Goal: Task Accomplishment & Management: Manage account settings

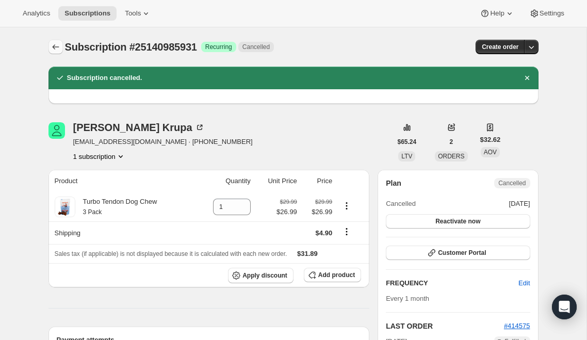
click at [55, 50] on icon "Subscriptions" at bounding box center [56, 47] width 10 height 10
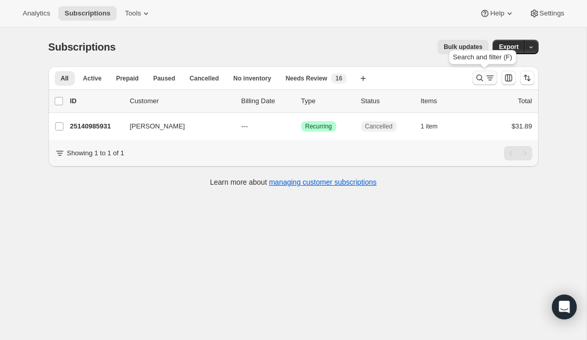
click at [492, 73] on icon "Search and filter results" at bounding box center [490, 78] width 10 height 10
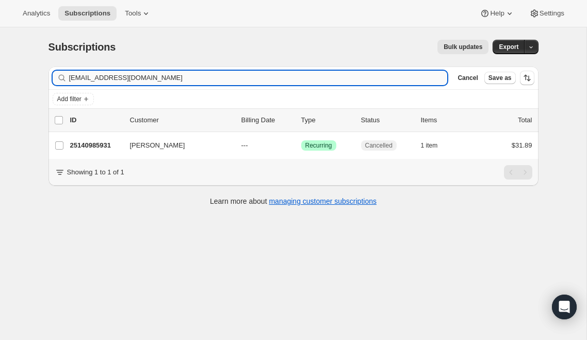
click at [205, 76] on input "lorikrupa@me.com" at bounding box center [258, 78] width 379 height 14
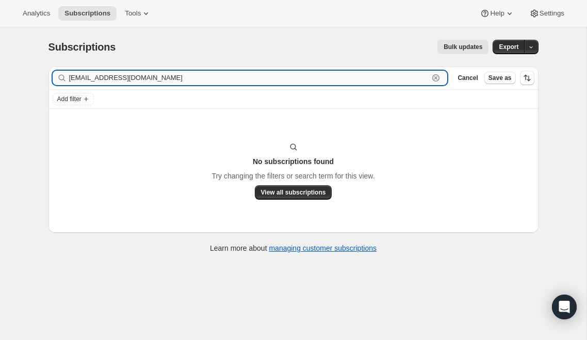
click at [149, 81] on input "marialour101@gmail.com" at bounding box center [249, 78] width 360 height 14
paste input "[PERSON_NAME]"
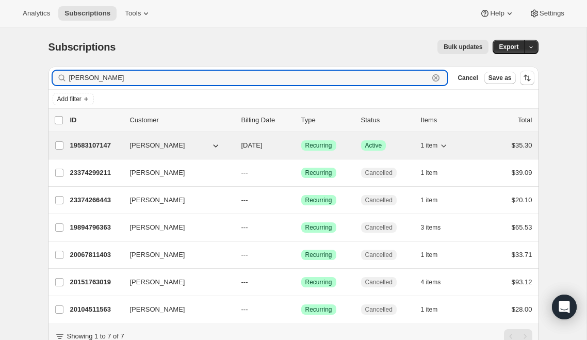
type input "[PERSON_NAME]"
click at [105, 144] on p "19583107147" at bounding box center [96, 145] width 52 height 10
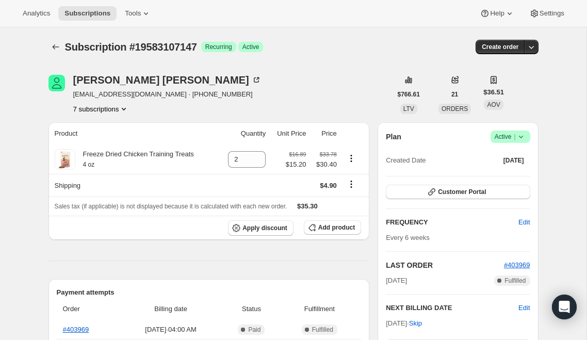
click at [65, 52] on span "Subscription #19583107147" at bounding box center [131, 46] width 132 height 11
click at [55, 46] on icon "Subscriptions" at bounding box center [56, 47] width 10 height 10
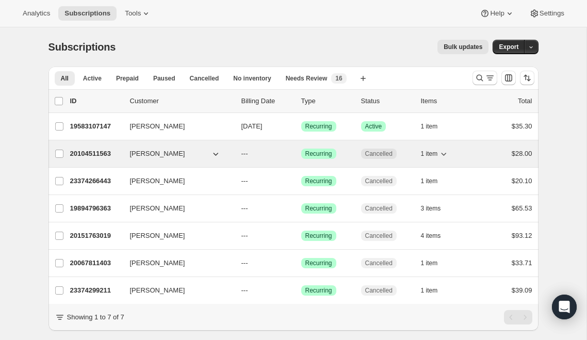
click at [81, 155] on p "20104511563" at bounding box center [96, 154] width 52 height 10
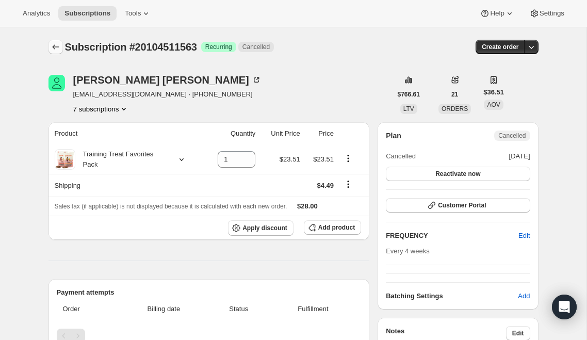
click at [57, 47] on icon "Subscriptions" at bounding box center [56, 47] width 10 height 10
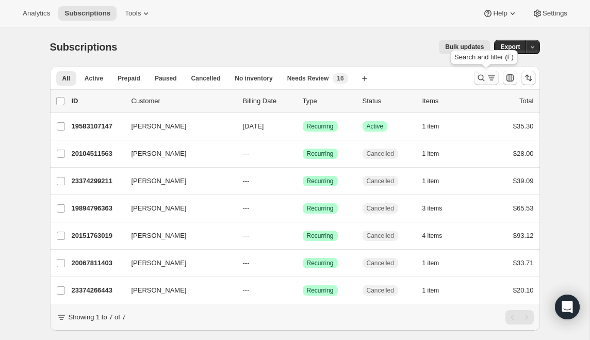
click at [484, 74] on icon "Search and filter results" at bounding box center [481, 78] width 10 height 10
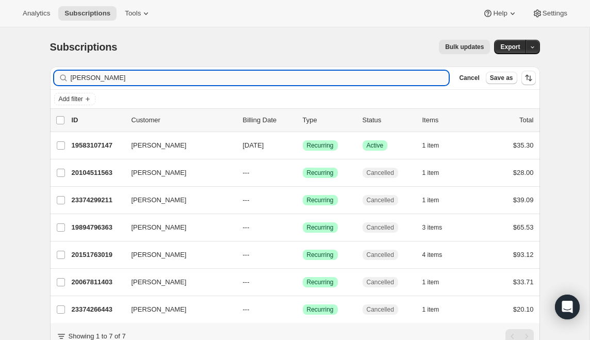
click at [172, 77] on input "[PERSON_NAME]" at bounding box center [260, 78] width 379 height 14
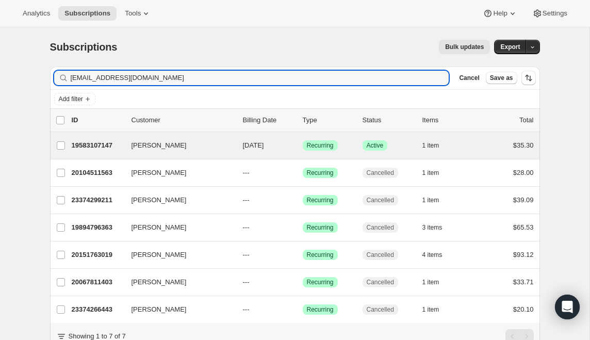
type input "ppalasiewicz@gmail.com"
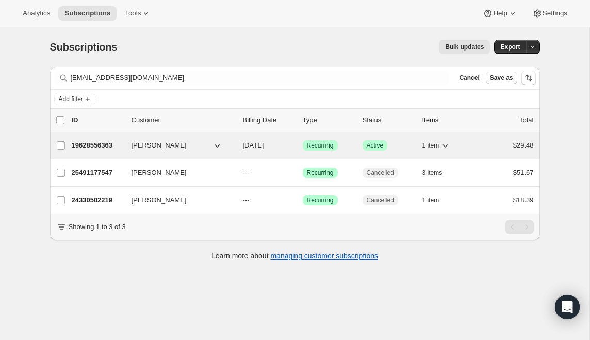
click at [106, 144] on p "19628556363" at bounding box center [98, 145] width 52 height 10
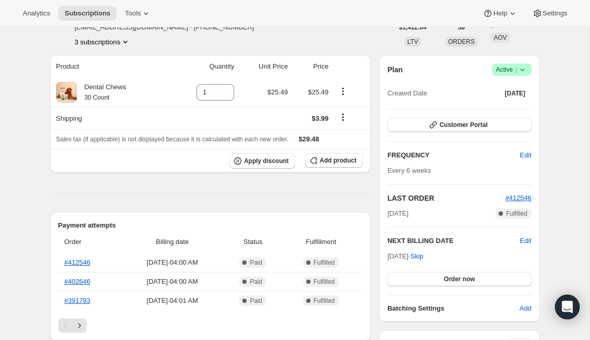
scroll to position [68, 0]
click at [529, 71] on span "Success Active |" at bounding box center [512, 69] width 40 height 12
click at [527, 114] on button "Cancel subscription" at bounding box center [508, 107] width 65 height 17
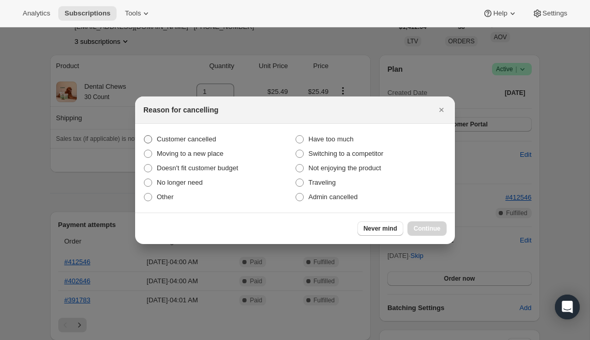
click at [216, 133] on label "Customer cancelled" at bounding box center [219, 139] width 152 height 14
click at [145, 135] on input "Customer cancelled" at bounding box center [144, 135] width 1 height 1
radio input "true"
click at [424, 236] on div "Never mind Continue" at bounding box center [295, 228] width 320 height 31
click at [422, 228] on span "Continue" at bounding box center [427, 229] width 27 height 8
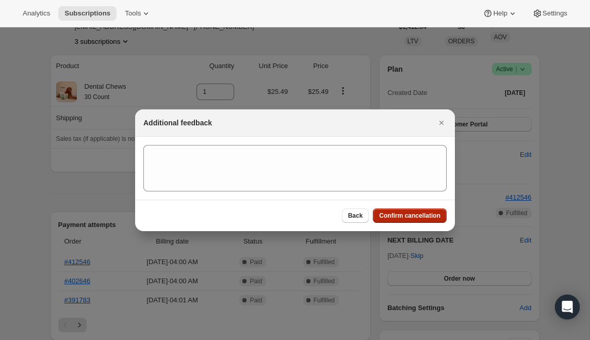
click at [404, 219] on span "Confirm cancellation" at bounding box center [409, 216] width 61 height 8
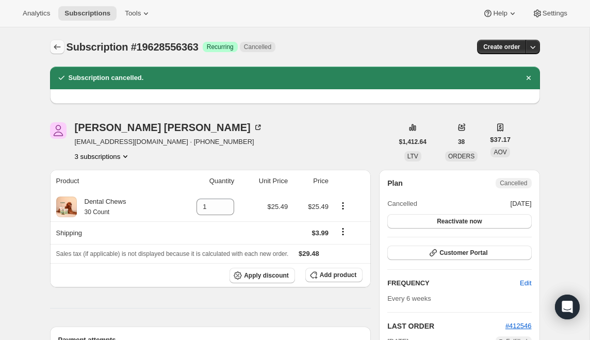
click at [59, 47] on icon "Subscriptions" at bounding box center [57, 46] width 7 height 5
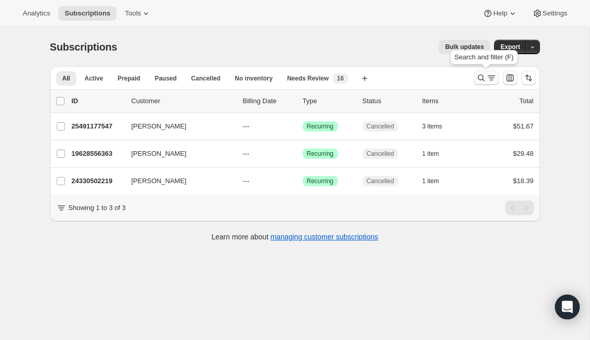
click at [481, 77] on icon "Search and filter results" at bounding box center [481, 78] width 10 height 10
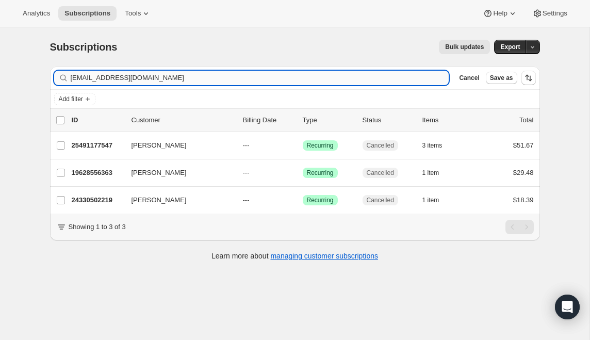
click at [197, 78] on input "ppalasiewicz@gmail.com" at bounding box center [260, 78] width 379 height 14
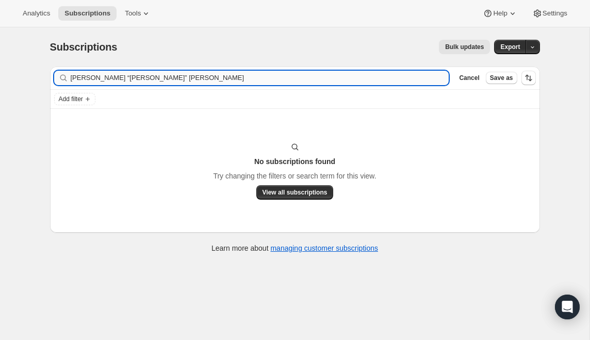
click at [116, 79] on input "Maria “Maria” Hilton" at bounding box center [260, 78] width 379 height 14
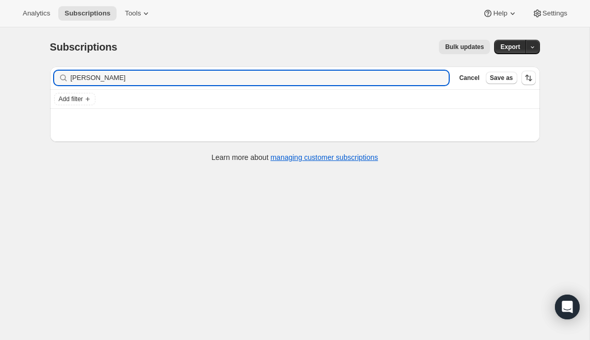
type input "Maria Hilton"
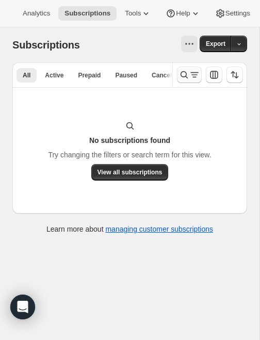
click at [185, 74] on icon "Search and filter results" at bounding box center [184, 75] width 10 height 10
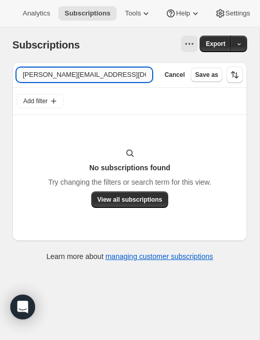
click at [93, 75] on input "[PERSON_NAME][EMAIL_ADDRESS][DOMAIN_NAME]" at bounding box center [85, 75] width 136 height 14
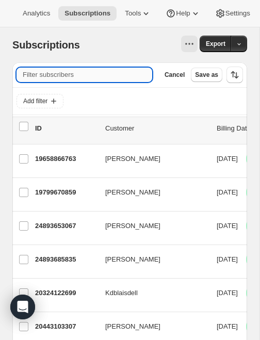
click at [78, 74] on input "Filter subscribers" at bounding box center [85, 75] width 136 height 14
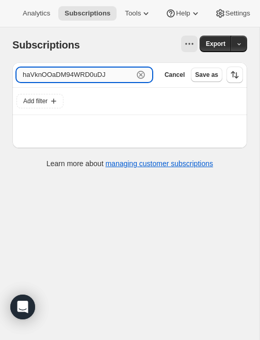
type input "haVknOOaDM94WRD0uDJY"
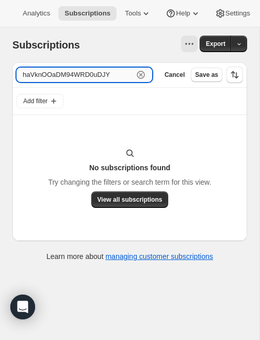
click at [93, 76] on input "haVknOOaDM94WRD0uDJY" at bounding box center [75, 75] width 117 height 14
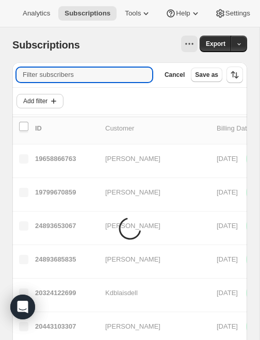
click at [53, 100] on icon "Add filter" at bounding box center [54, 101] width 10 height 10
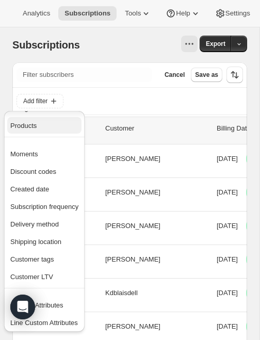
scroll to position [57, 0]
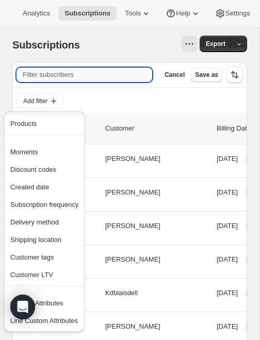
click at [92, 71] on input "Filter subscribers" at bounding box center [85, 75] width 136 height 14
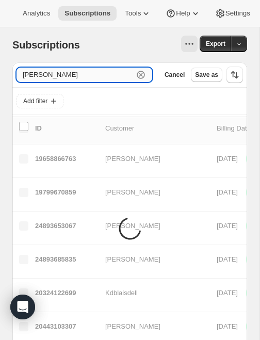
type input "[PERSON_NAME]"
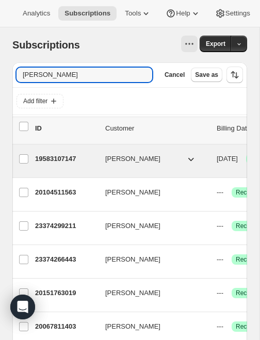
click at [70, 159] on p "19583107147" at bounding box center [66, 159] width 62 height 10
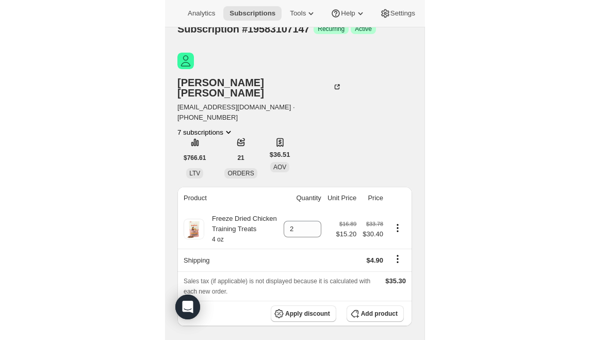
scroll to position [35, 0]
